Goal: Entertainment & Leisure: Browse casually

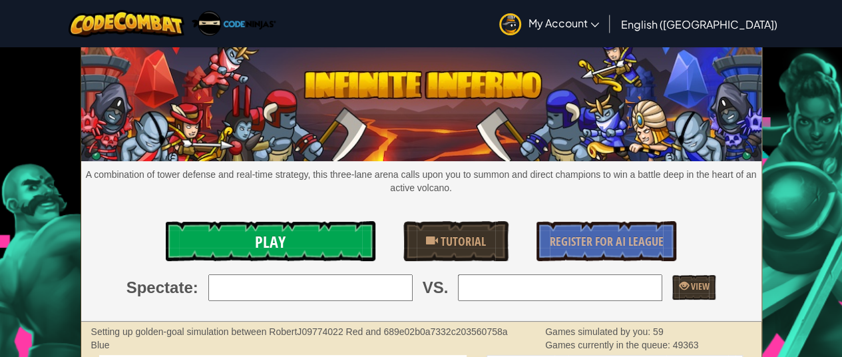
click at [323, 230] on link "Play" at bounding box center [271, 241] width 210 height 40
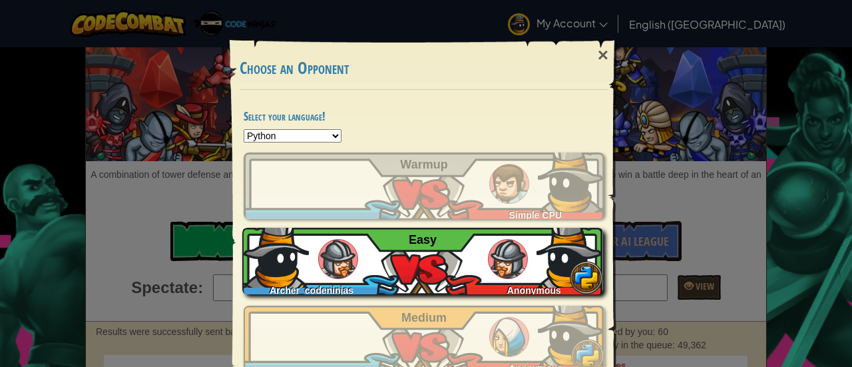
click at [362, 255] on div "Archer_codeninjas Anonymous Easy" at bounding box center [422, 261] width 361 height 67
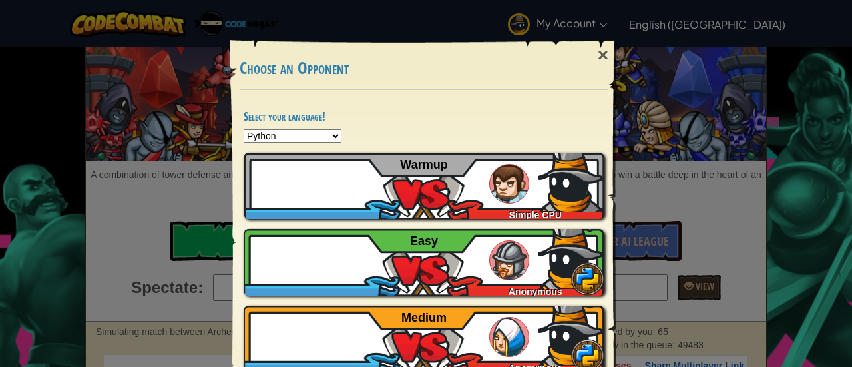
drag, startPoint x: 437, startPoint y: 23, endPoint x: 429, endPoint y: 31, distance: 11.3
click at [429, 31] on div "× Choose an Opponent Select your language! Python JavaScript CoffeeScript Lua C…" at bounding box center [426, 183] width 852 height 367
